Goal: Find specific page/section: Find specific page/section

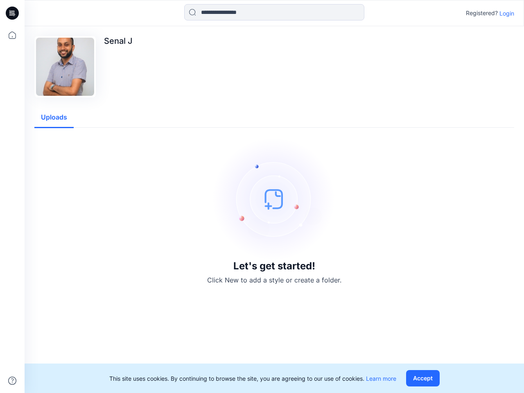
click at [262, 196] on img at bounding box center [274, 199] width 123 height 123
click at [13, 13] on icon at bounding box center [13, 13] width 3 height 0
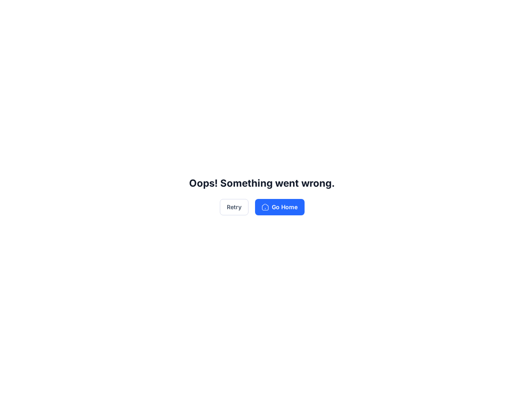
click at [12, 381] on div "Oops! Something went wrong. Retry Go Home" at bounding box center [262, 196] width 524 height 393
click at [274, 12] on div "Oops! Something went wrong. Retry Go Home" at bounding box center [262, 196] width 524 height 393
click at [507, 13] on div "Oops! Something went wrong. Retry Go Home" at bounding box center [262, 196] width 524 height 393
click at [54, 117] on div "Oops! Something went wrong. Retry Go Home" at bounding box center [262, 196] width 524 height 393
click at [424, 378] on div "Oops! Something went wrong. Retry Go Home" at bounding box center [262, 196] width 524 height 393
